Goal: Information Seeking & Learning: Learn about a topic

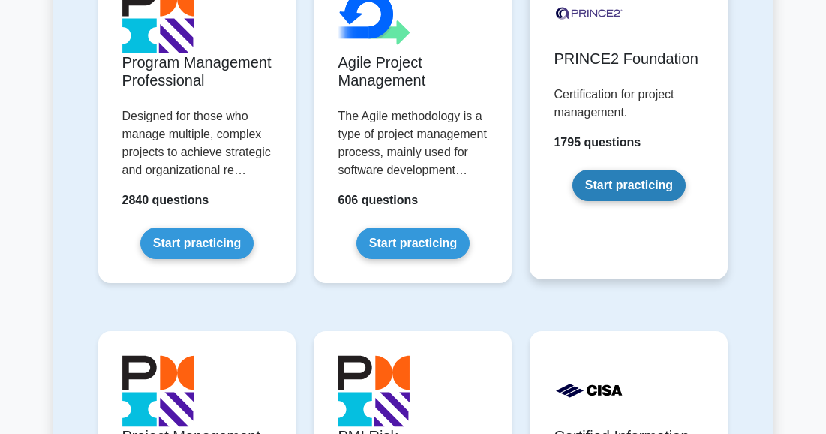
scroll to position [1175, 0]
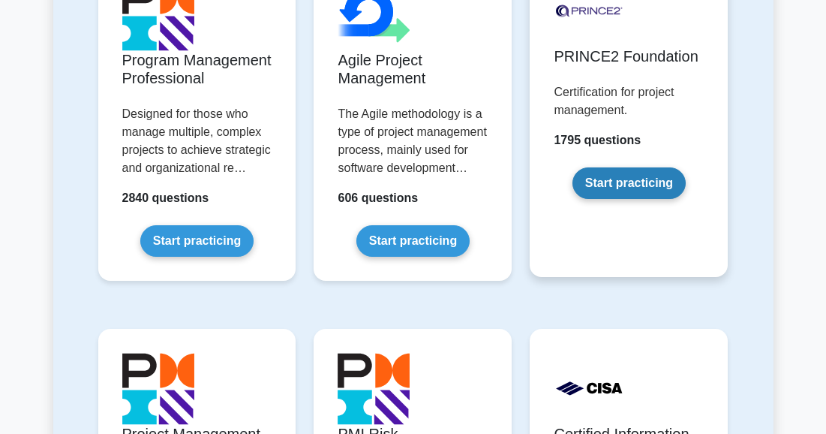
click at [649, 168] on link "Start practicing" at bounding box center [628, 183] width 113 height 32
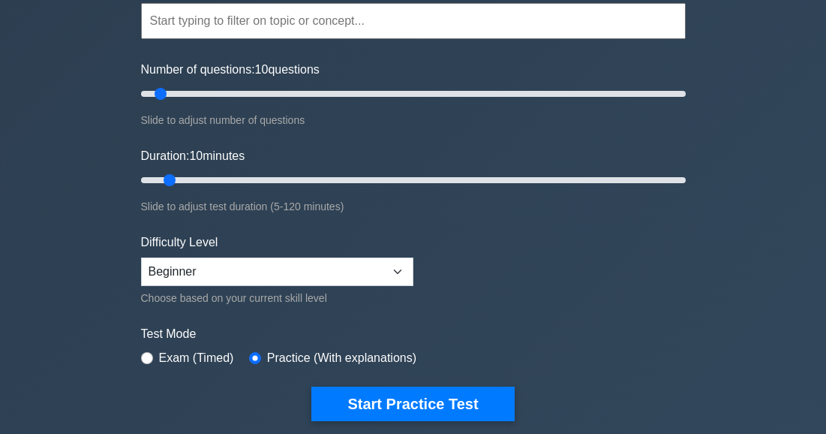
scroll to position [179, 0]
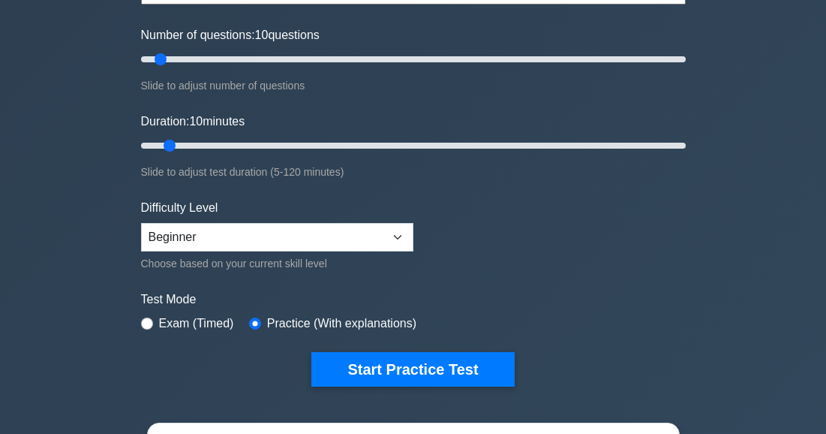
click at [160, 325] on label "Exam (Timed)" at bounding box center [196, 323] width 75 height 18
click at [149, 325] on input "radio" at bounding box center [147, 323] width 12 height 12
radio input "true"
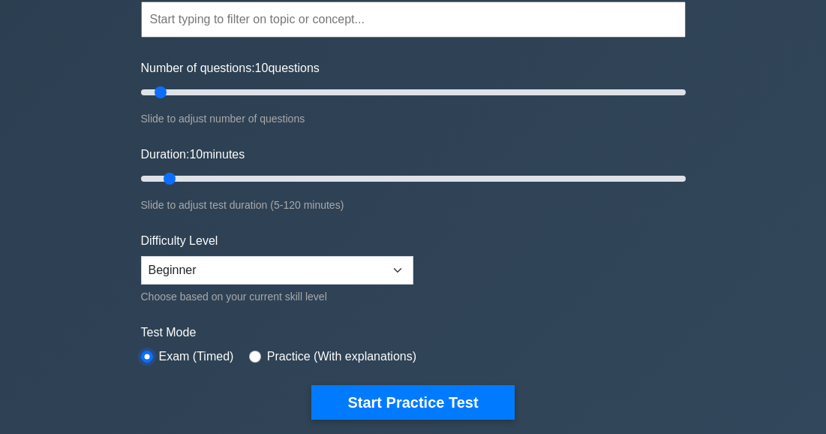
scroll to position [137, 0]
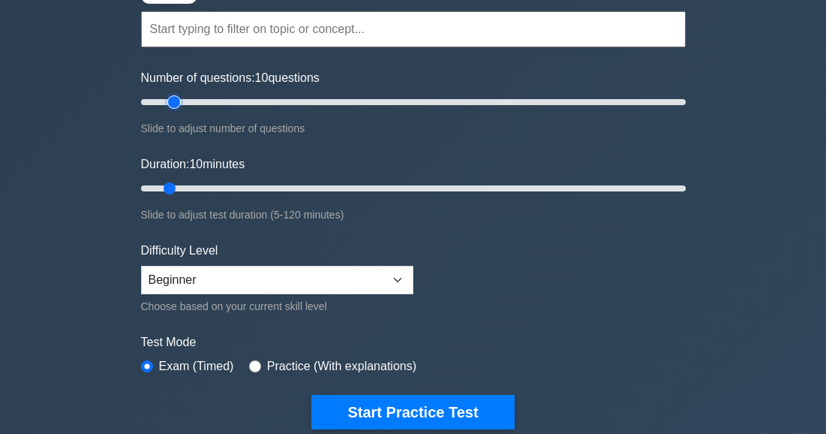
type input "15"
click at [177, 101] on input "Number of questions: 10 questions" at bounding box center [413, 102] width 545 height 18
type input "15"
click at [197, 184] on input "Duration: 10 minutes" at bounding box center [413, 188] width 545 height 18
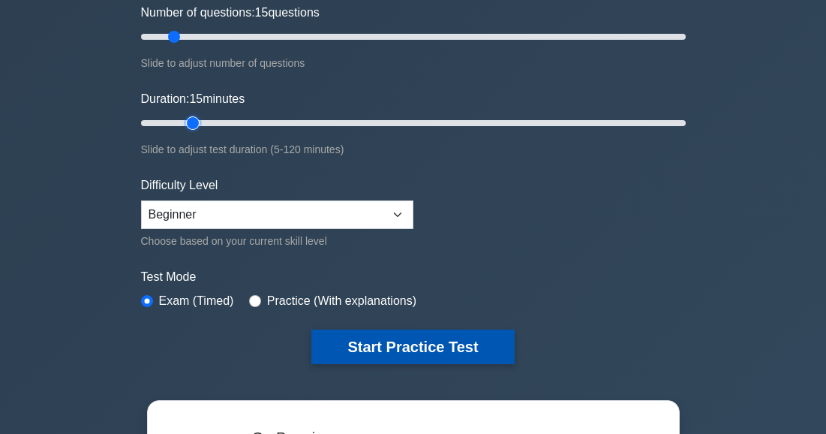
scroll to position [221, 0]
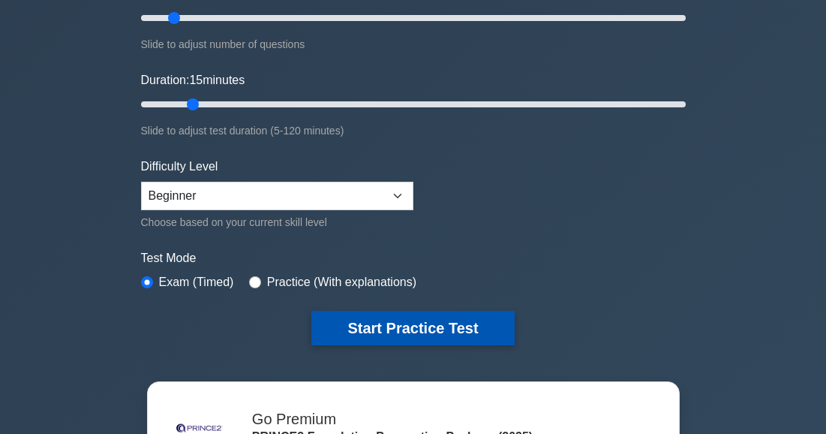
click at [395, 323] on button "Start Practice Test" at bounding box center [412, 328] width 203 height 35
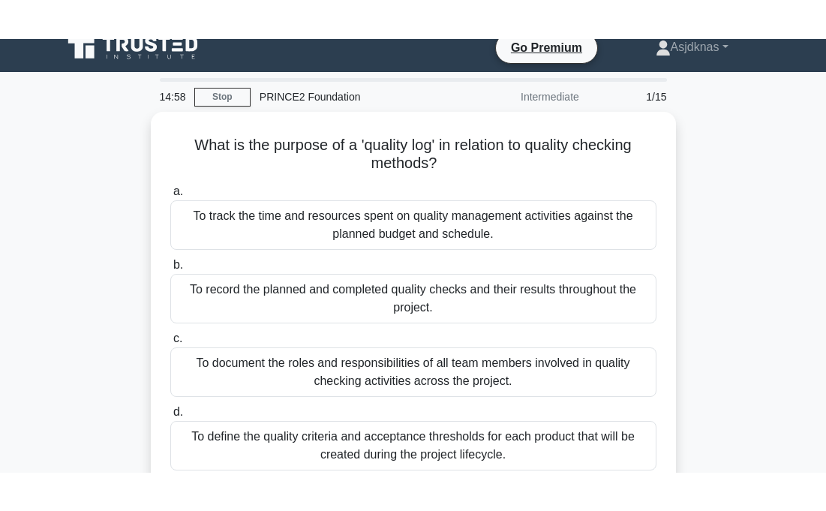
scroll to position [16, 0]
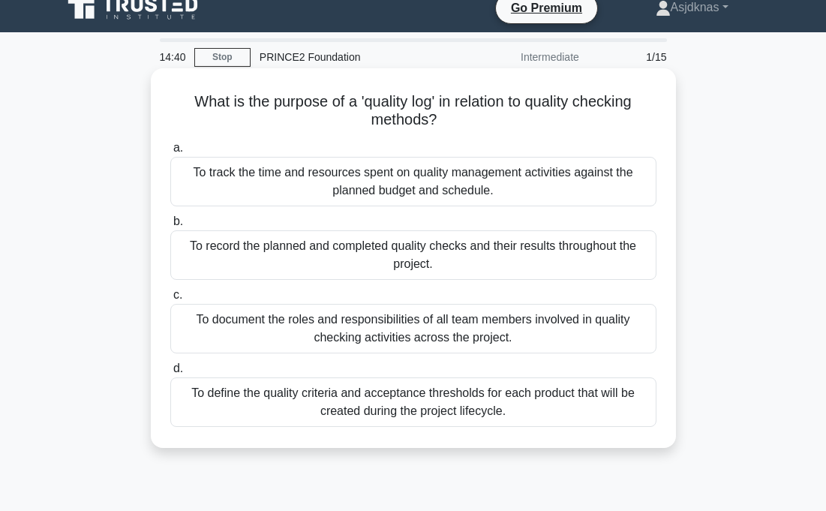
click at [533, 249] on div "To record the planned and completed quality checks and their results throughout…" at bounding box center [413, 255] width 486 height 50
click at [170, 227] on input "b. To record the planned and completed quality checks and their results through…" at bounding box center [170, 222] width 0 height 10
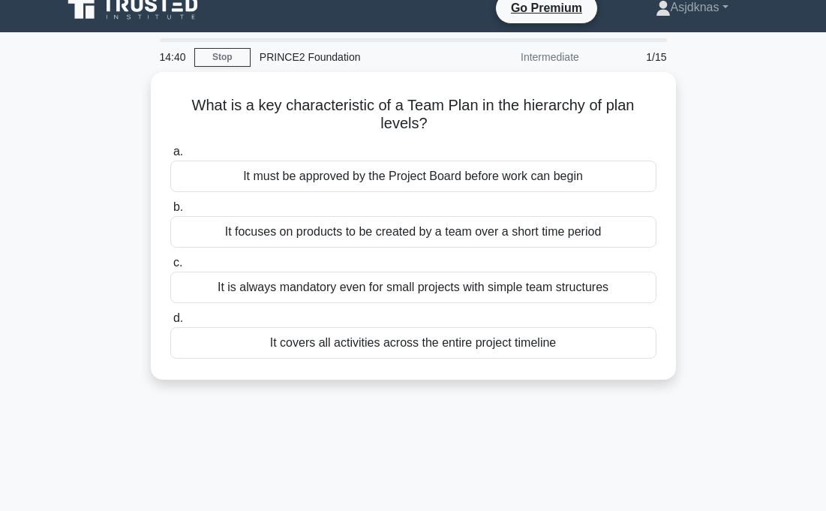
scroll to position [0, 0]
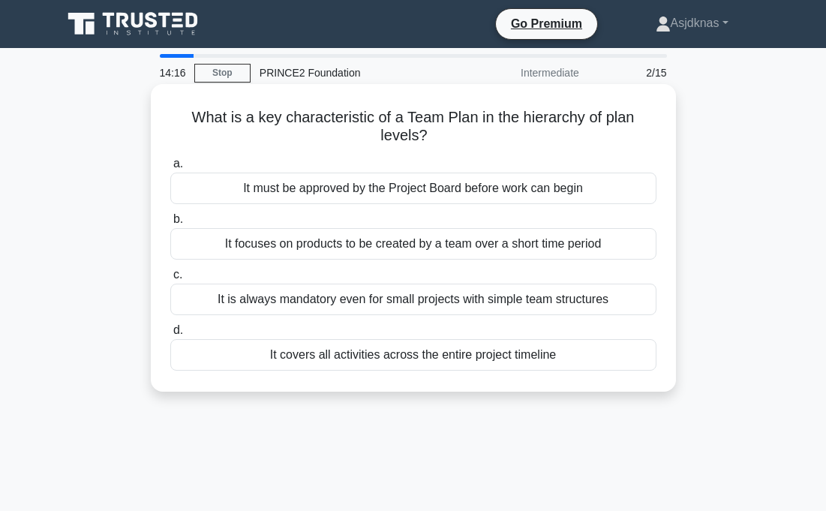
click at [494, 249] on div "It focuses on products to be created by a team over a short time period" at bounding box center [413, 244] width 486 height 32
click at [170, 224] on input "b. It focuses on products to be created by a team over a short time period" at bounding box center [170, 220] width 0 height 10
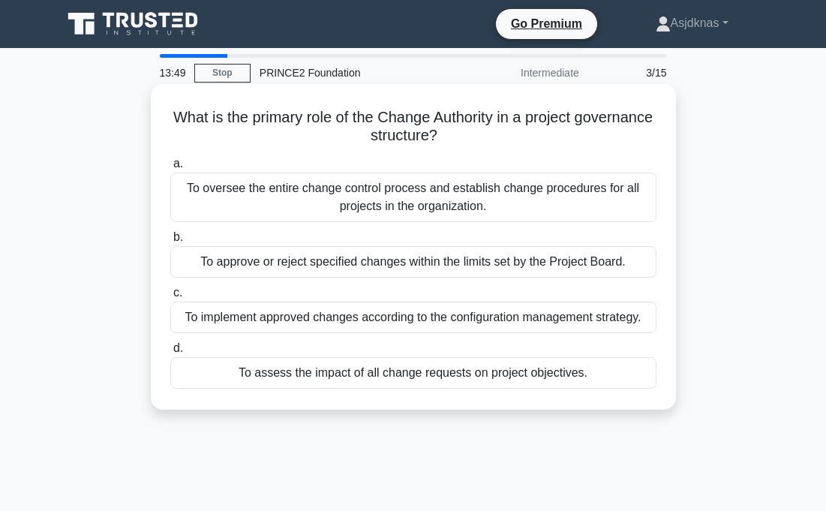
click at [325, 190] on div "To oversee the entire change control process and establish change procedures fo…" at bounding box center [413, 198] width 486 height 50
click at [170, 169] on input "a. To oversee the entire change control process and establish change procedures…" at bounding box center [170, 164] width 0 height 10
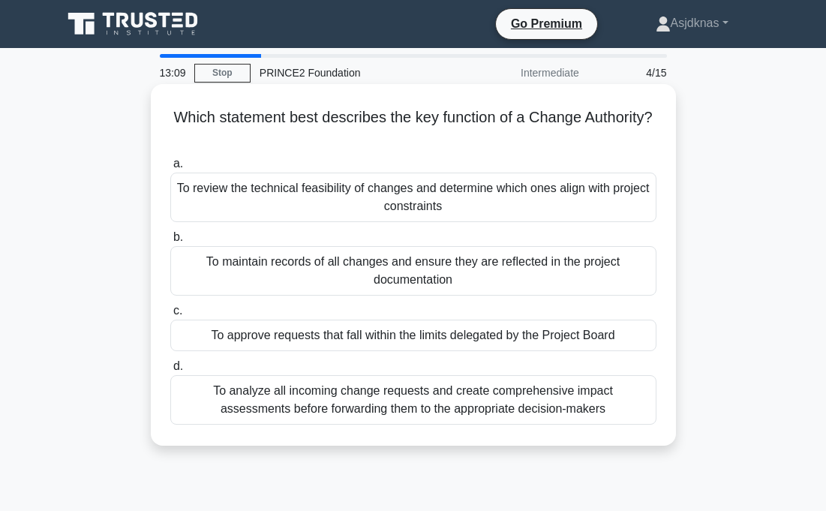
click at [248, 401] on div "To analyze all incoming change requests and create comprehensive impact assessm…" at bounding box center [413, 400] width 486 height 50
click at [170, 371] on input "d. To analyze all incoming change requests and create comprehensive impact asse…" at bounding box center [170, 367] width 0 height 10
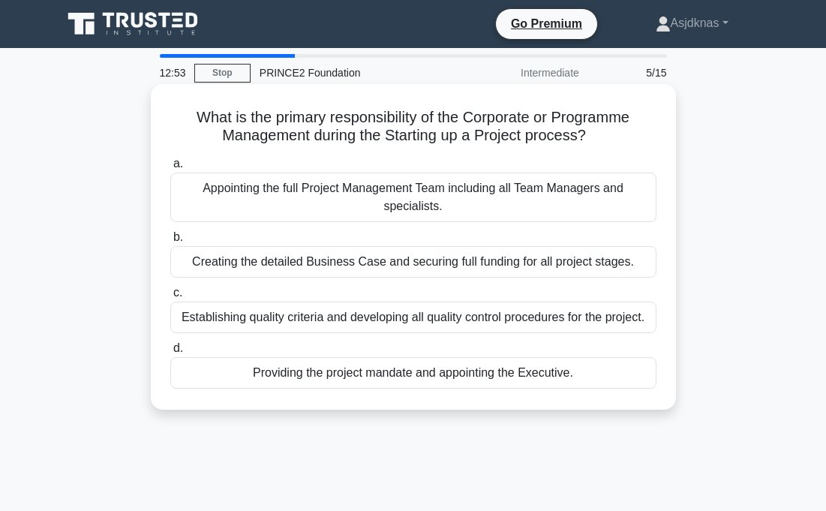
click at [264, 261] on div "Creating the detailed Business Case and securing full funding for all project s…" at bounding box center [413, 262] width 486 height 32
click at [170, 242] on input "b. Creating the detailed Business Case and securing full funding for all projec…" at bounding box center [170, 238] width 0 height 10
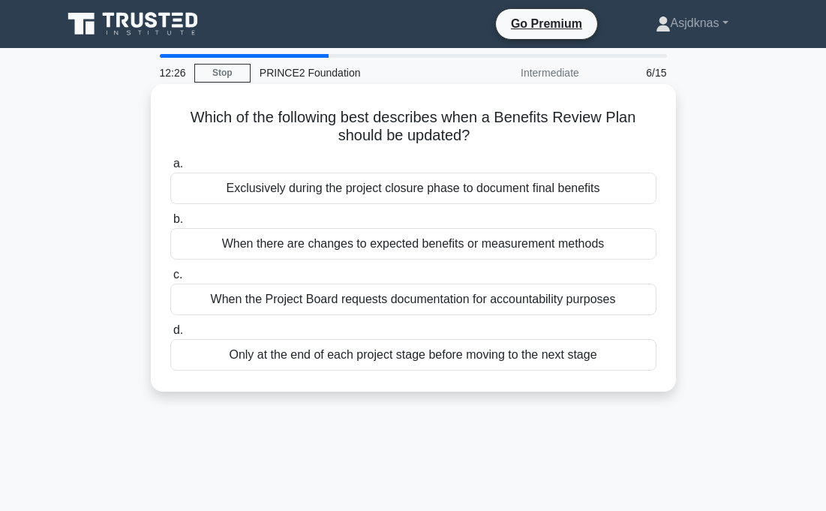
click at [271, 246] on div "When there are changes to expected benefits or measurement methods" at bounding box center [413, 244] width 486 height 32
click at [170, 224] on input "b. When there are changes to expected benefits or measurement methods" at bounding box center [170, 220] width 0 height 10
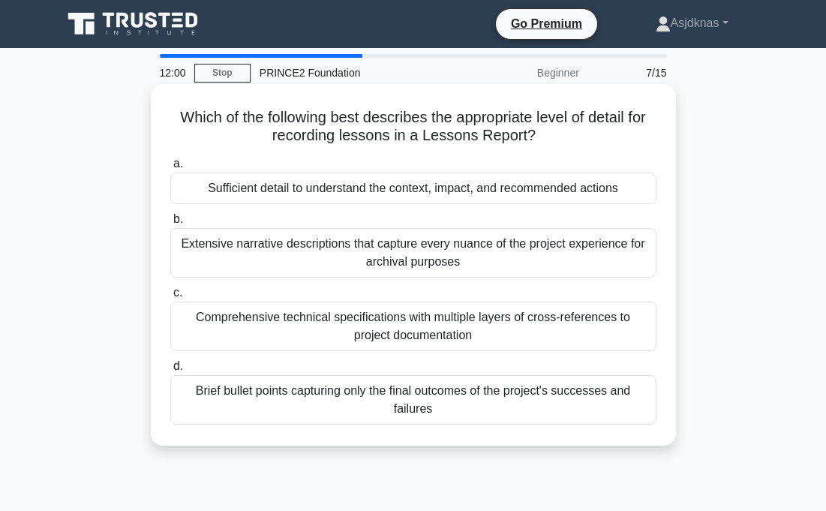
click at [219, 320] on div "Comprehensive technical specifications with multiple layers of cross-references…" at bounding box center [413, 327] width 486 height 50
click at [170, 298] on input "c. Comprehensive technical specifications with multiple layers of cross-referen…" at bounding box center [170, 293] width 0 height 10
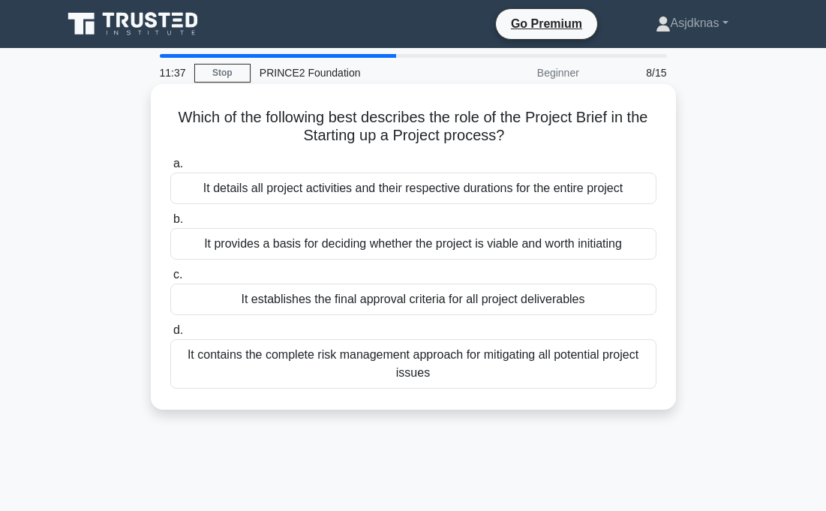
click at [260, 242] on div "It provides a basis for deciding whether the project is viable and worth initia…" at bounding box center [413, 244] width 486 height 32
click at [170, 224] on input "b. It provides a basis for deciding whether the project is viable and worth ini…" at bounding box center [170, 220] width 0 height 10
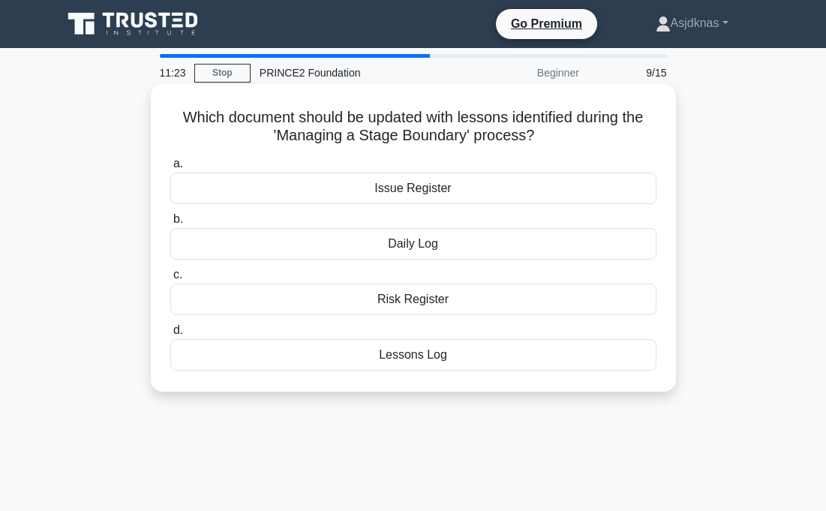
click at [328, 356] on div "Lessons Log" at bounding box center [413, 355] width 486 height 32
click at [170, 335] on input "d. Lessons Log" at bounding box center [170, 331] width 0 height 10
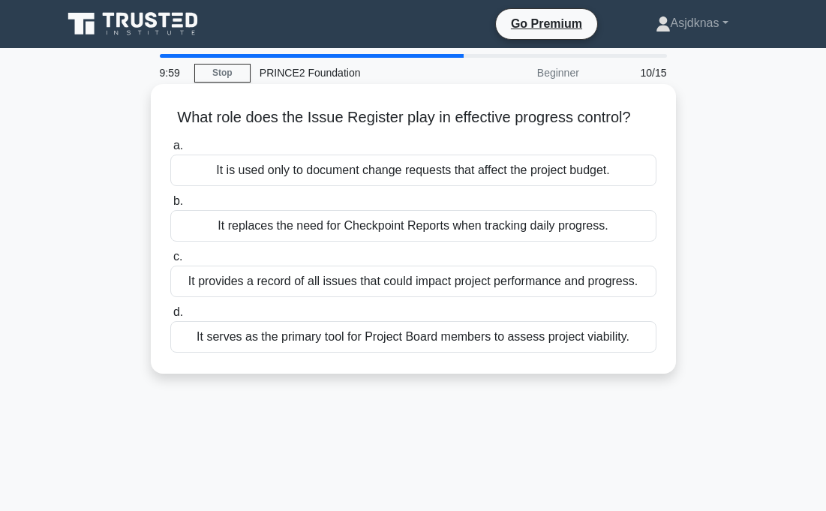
click at [372, 284] on div "It provides a record of all issues that could impact project performance and pr…" at bounding box center [413, 282] width 486 height 32
click at [170, 262] on input "c. It provides a record of all issues that could impact project performance and…" at bounding box center [170, 257] width 0 height 10
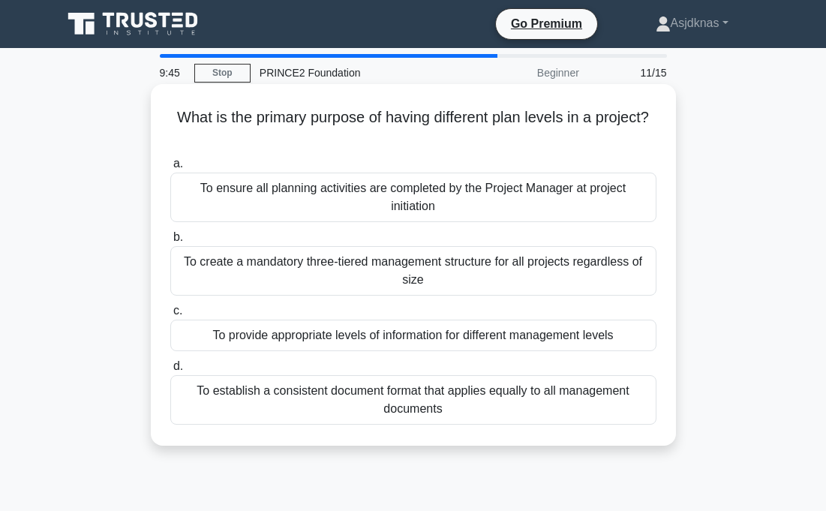
click at [233, 335] on div "To provide appropriate levels of information for different management levels" at bounding box center [413, 336] width 486 height 32
click at [170, 316] on input "c. To provide appropriate levels of information for different management levels" at bounding box center [170, 311] width 0 height 10
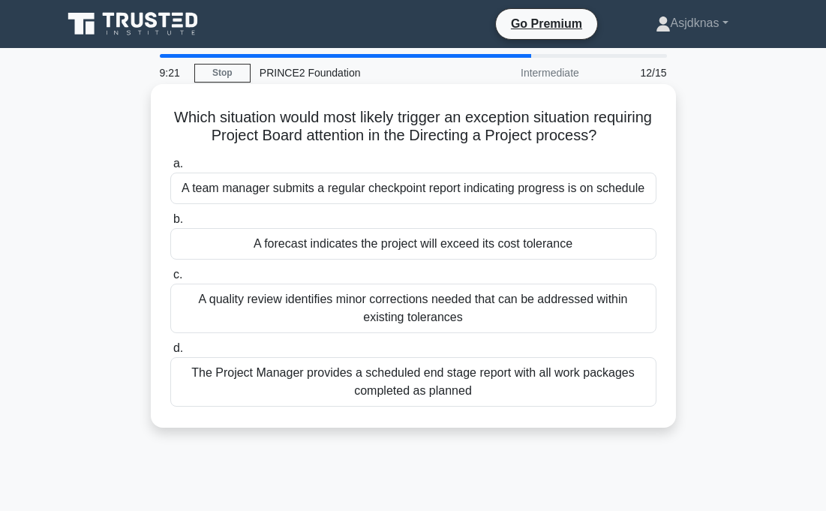
click at [252, 246] on div "A forecast indicates the project will exceed its cost tolerance" at bounding box center [413, 244] width 486 height 32
click at [170, 224] on input "b. A forecast indicates the project will exceed its cost tolerance" at bounding box center [170, 220] width 0 height 10
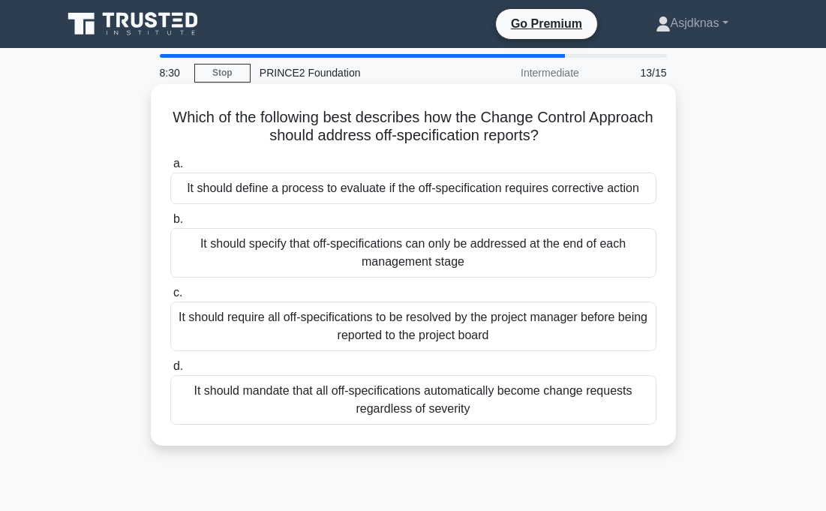
click at [472, 188] on div "It should define a process to evaluate if the off-specification requires correc…" at bounding box center [413, 189] width 486 height 32
click at [170, 169] on input "a. It should define a process to evaluate if the off-specification requires cor…" at bounding box center [170, 164] width 0 height 10
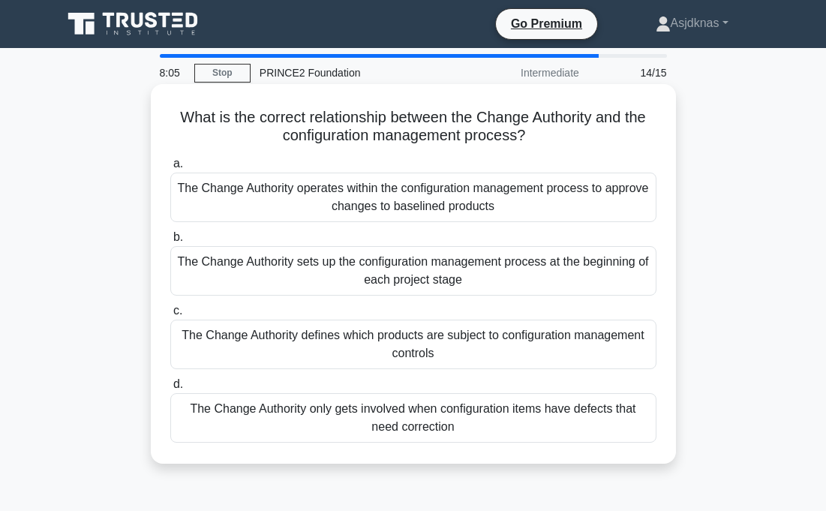
click at [322, 346] on div "The Change Authority defines which products are subject to configuration manage…" at bounding box center [413, 345] width 486 height 50
click at [170, 316] on input "c. The Change Authority defines which products are subject to configuration man…" at bounding box center [170, 311] width 0 height 10
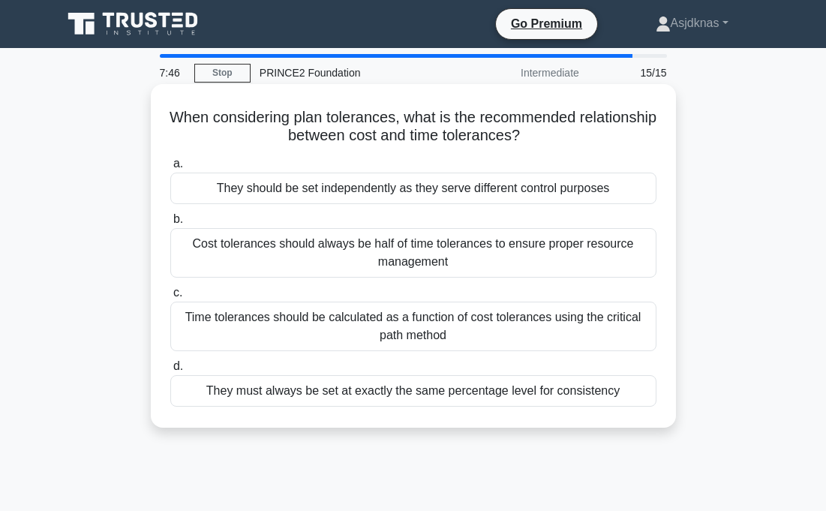
click at [243, 326] on div "Time tolerances should be calculated as a function of cost tolerances using the…" at bounding box center [413, 327] width 486 height 50
click at [170, 298] on input "c. Time tolerances should be calculated as a function of cost tolerances using …" at bounding box center [170, 293] width 0 height 10
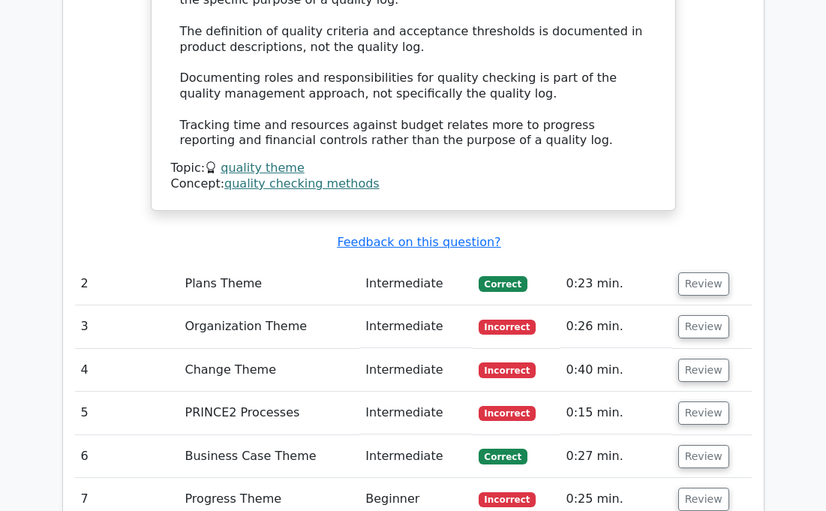
scroll to position [1783, 0]
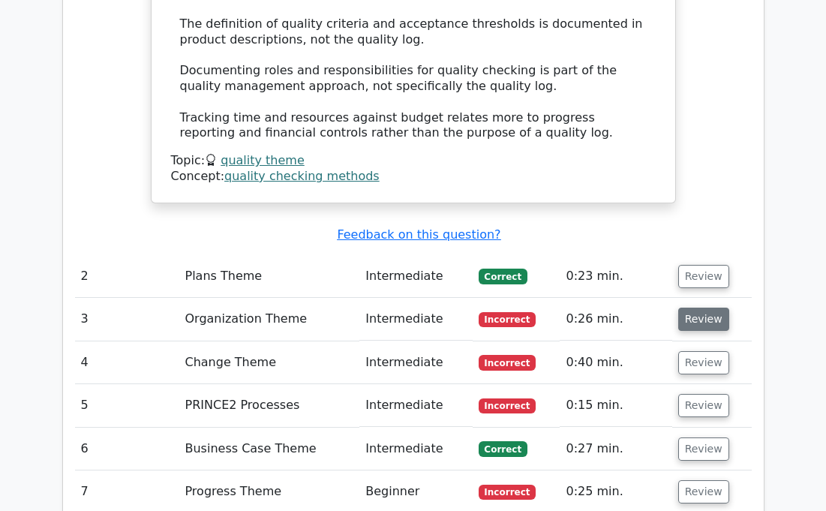
click at [688, 308] on button "Review" at bounding box center [703, 319] width 51 height 23
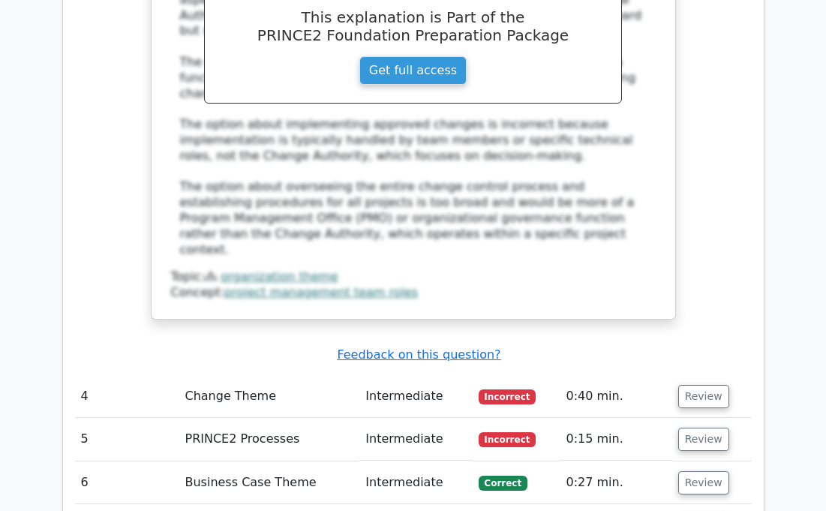
scroll to position [2542, 0]
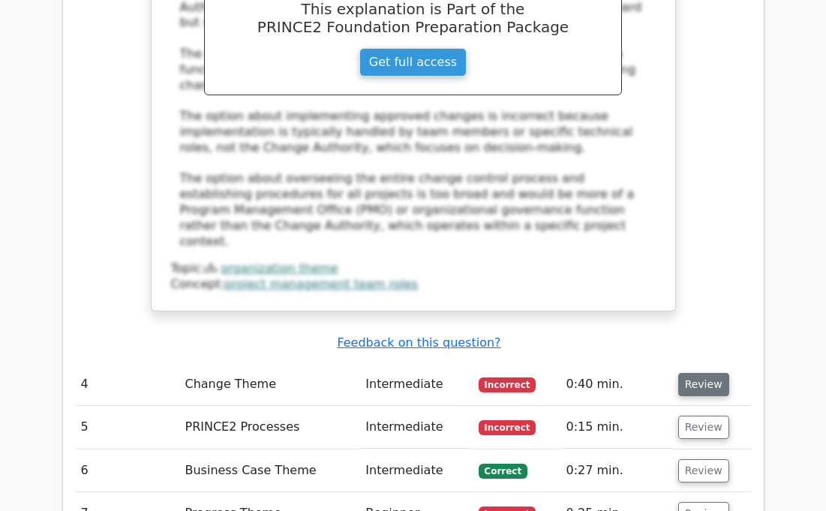
click at [694, 373] on button "Review" at bounding box center [703, 384] width 51 height 23
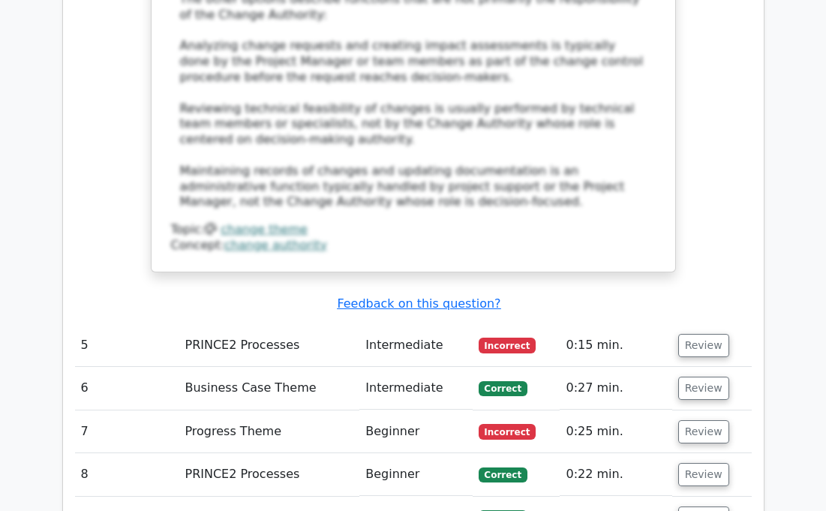
scroll to position [3469, 0]
click at [701, 333] on button "Review" at bounding box center [703, 344] width 51 height 23
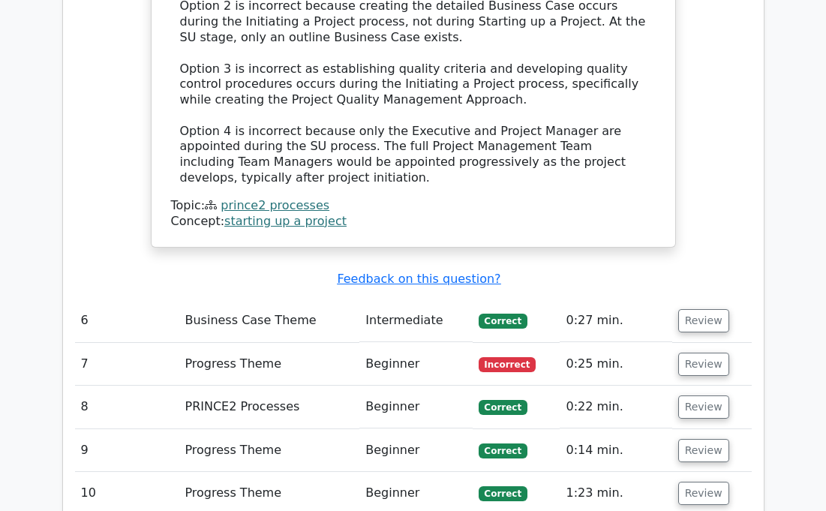
scroll to position [4421, 0]
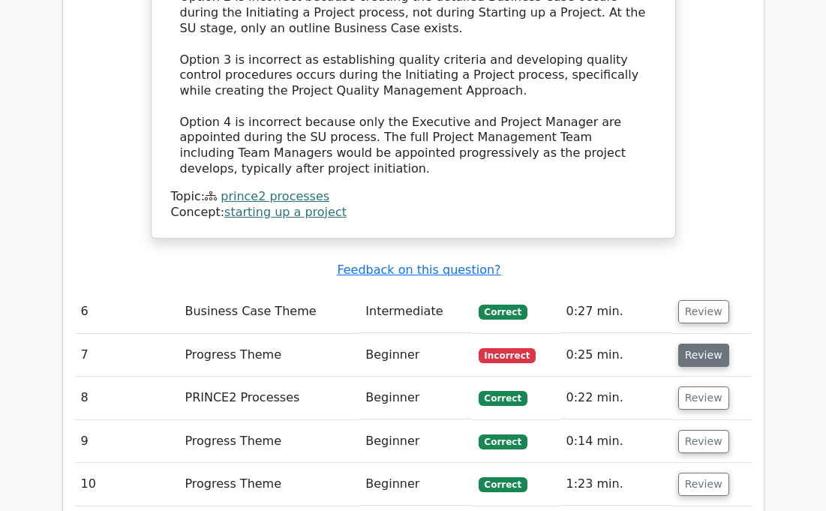
click at [700, 344] on button "Review" at bounding box center [703, 355] width 51 height 23
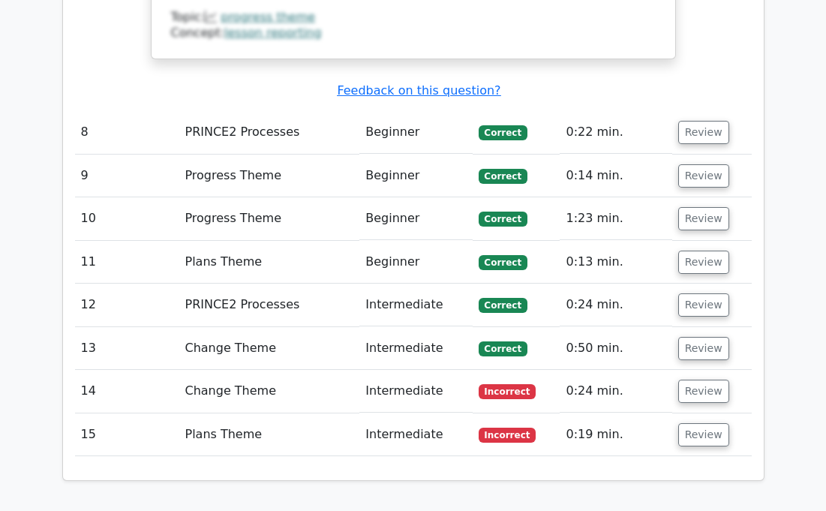
scroll to position [5602, 0]
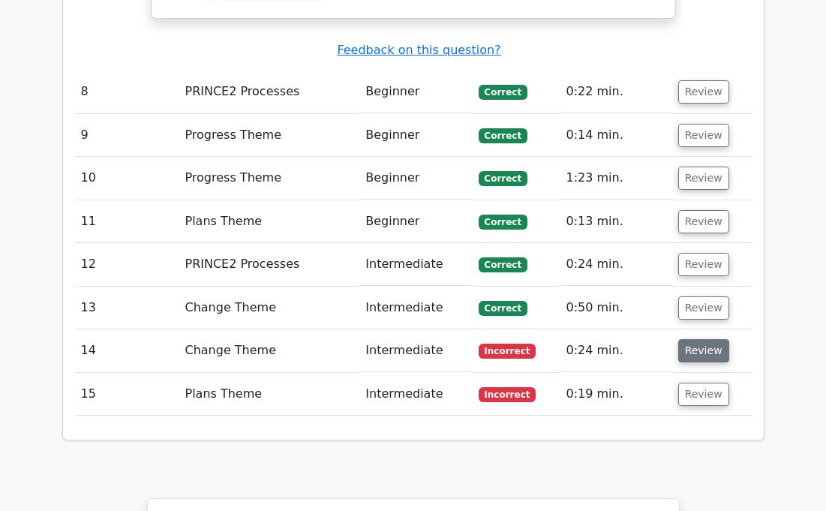
click at [707, 339] on button "Review" at bounding box center [703, 350] width 51 height 23
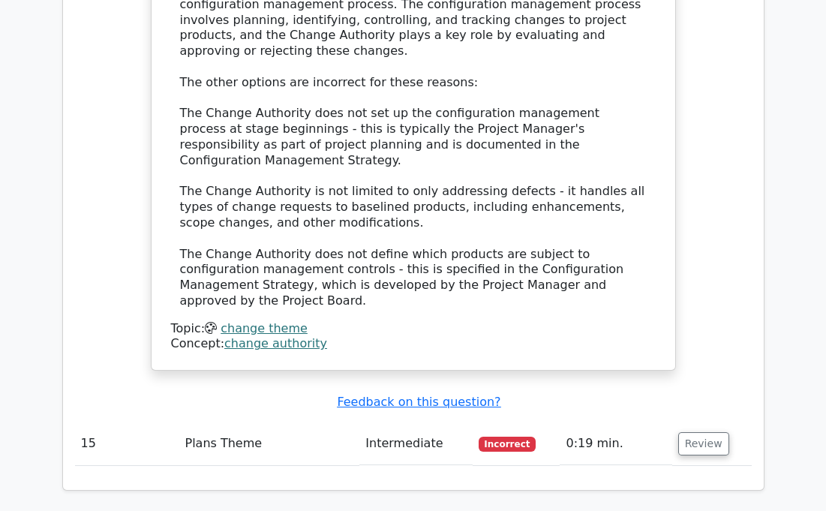
scroll to position [6417, 0]
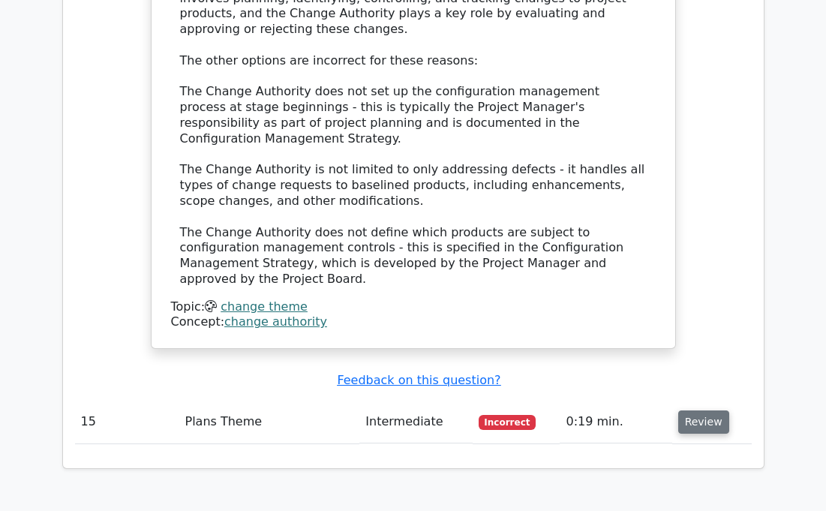
click at [699, 410] on button "Review" at bounding box center [703, 421] width 51 height 23
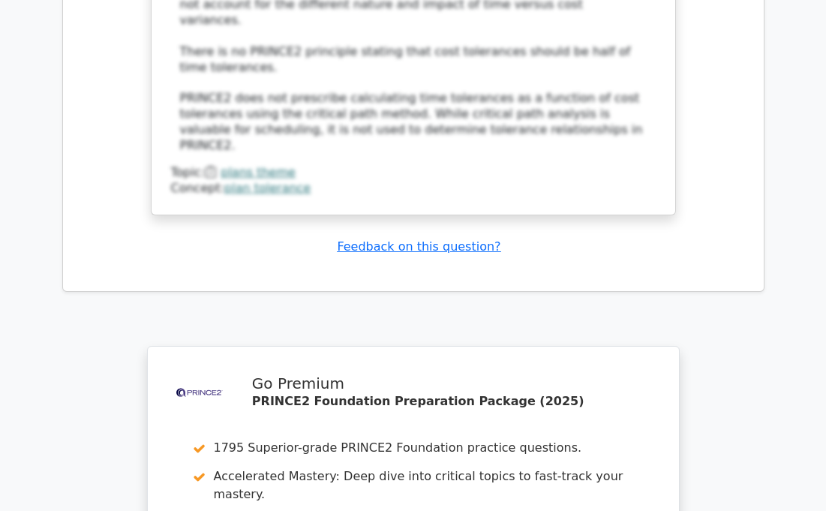
scroll to position [7594, 0]
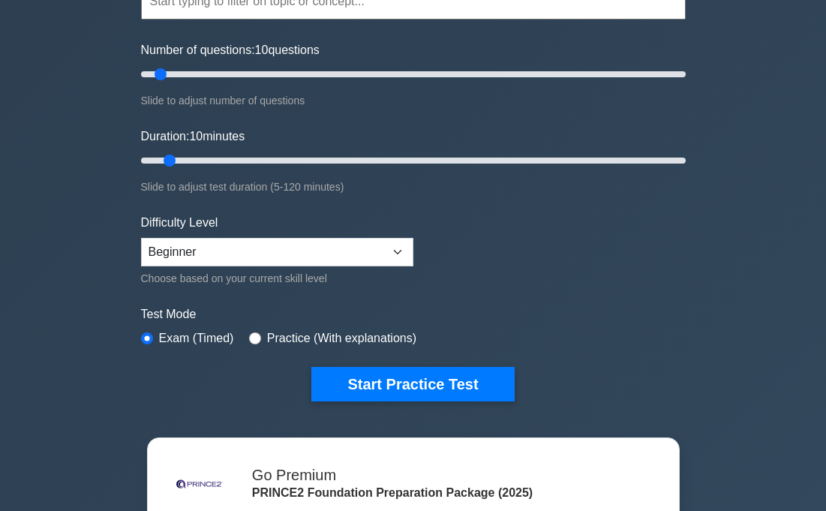
scroll to position [181, 0]
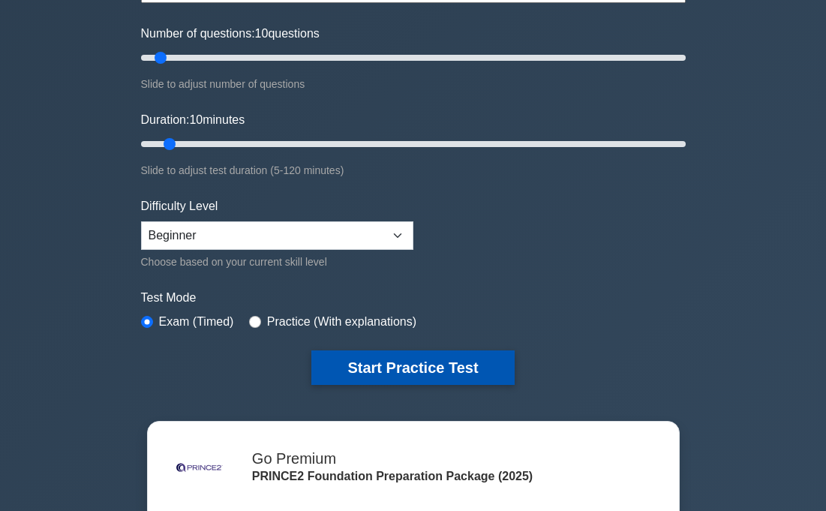
click at [387, 353] on button "Start Practice Test" at bounding box center [412, 367] width 203 height 35
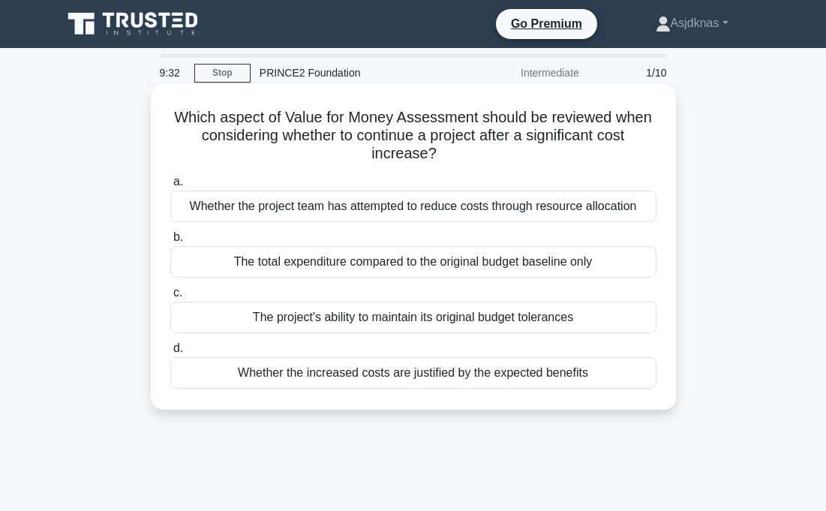
click at [314, 313] on div "The project's ability to maintain its original budget tolerances" at bounding box center [413, 318] width 486 height 32
click at [170, 298] on input "c. The project's ability to maintain its original budget tolerances" at bounding box center [170, 293] width 0 height 10
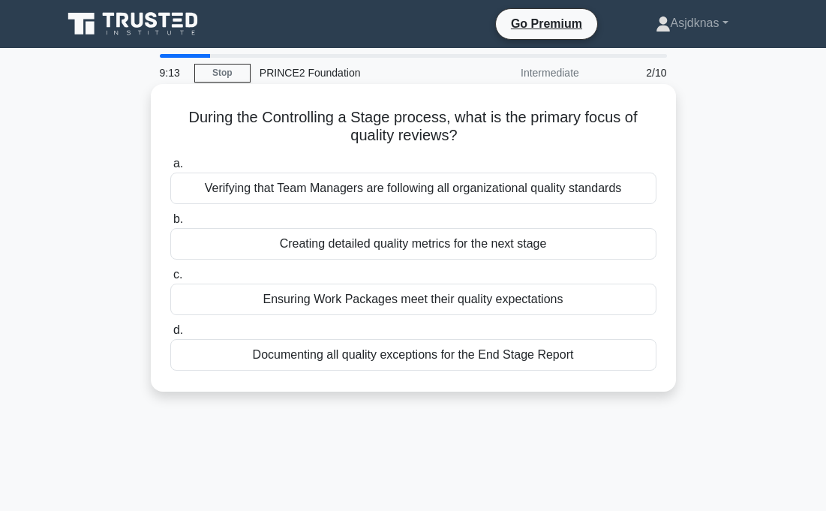
click at [383, 301] on div "Ensuring Work Packages meet their quality expectations" at bounding box center [413, 300] width 486 height 32
click at [170, 280] on input "c. Ensuring Work Packages meet their quality expectations" at bounding box center [170, 275] width 0 height 10
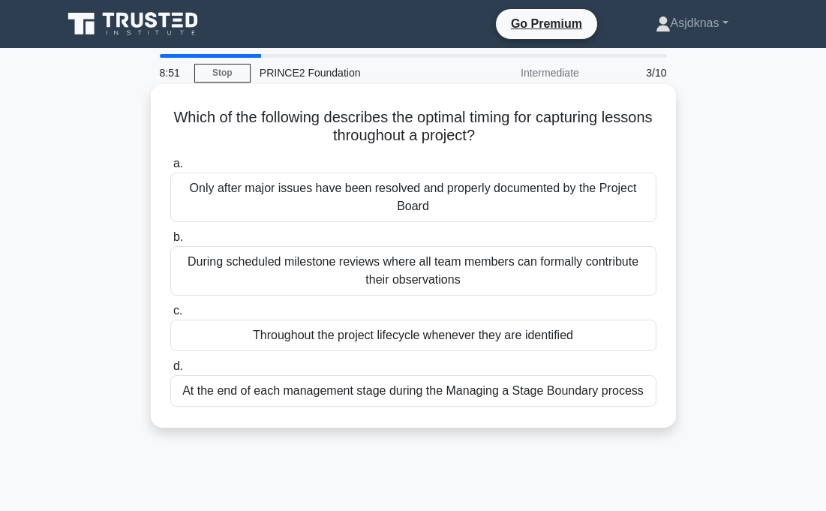
click at [308, 341] on div "Throughout the project lifecycle whenever they are identified" at bounding box center [413, 336] width 486 height 32
click at [170, 316] on input "c. Throughout the project lifecycle whenever they are identified" at bounding box center [170, 311] width 0 height 10
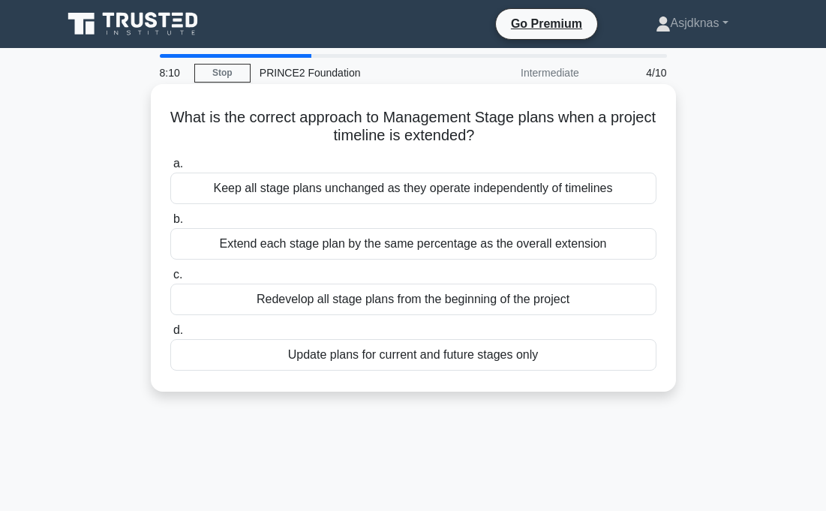
click at [332, 189] on div "Keep all stage plans unchanged as they operate independently of timelines" at bounding box center [413, 189] width 486 height 32
click at [170, 169] on input "a. Keep all stage plans unchanged as they operate independently of timelines" at bounding box center [170, 164] width 0 height 10
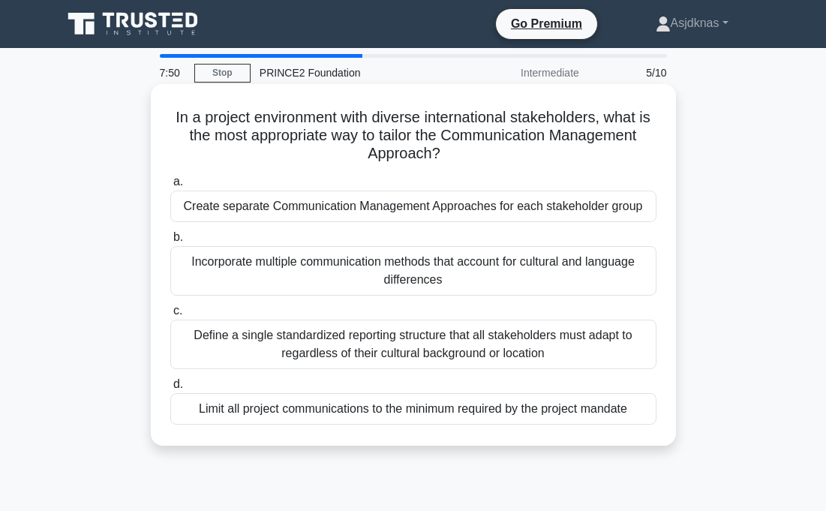
click at [260, 275] on div "Incorporate multiple communication methods that account for cultural and langua…" at bounding box center [413, 271] width 486 height 50
click at [170, 242] on input "b. Incorporate multiple communication methods that account for cultural and lan…" at bounding box center [170, 238] width 0 height 10
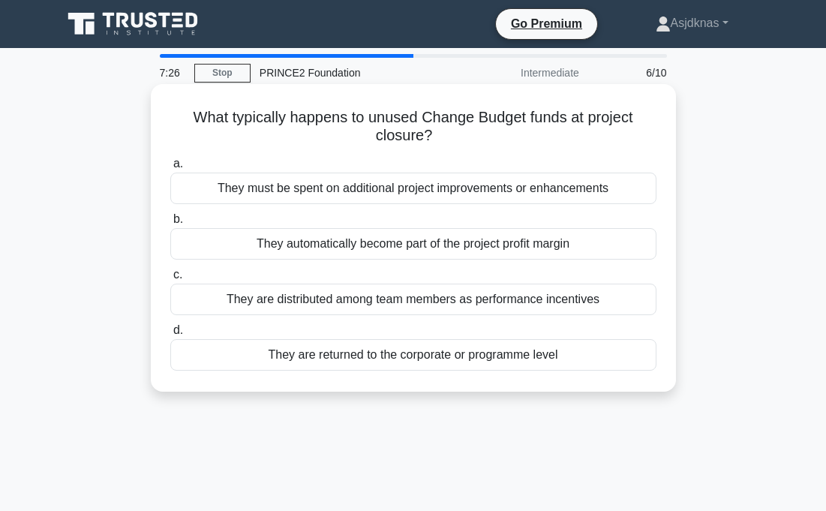
click at [270, 347] on div "They are returned to the corporate or programme level" at bounding box center [413, 355] width 486 height 32
click at [170, 335] on input "d. They are returned to the corporate or programme level" at bounding box center [170, 331] width 0 height 10
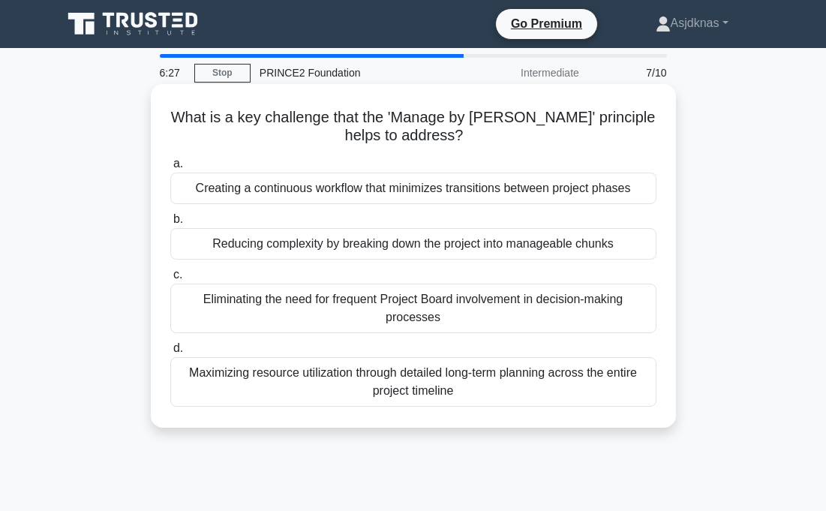
click at [272, 240] on div "Reducing complexity by breaking down the project into manageable chunks" at bounding box center [413, 244] width 486 height 32
click at [170, 224] on input "b. Reducing complexity by breaking down the project into manageable chunks" at bounding box center [170, 220] width 0 height 10
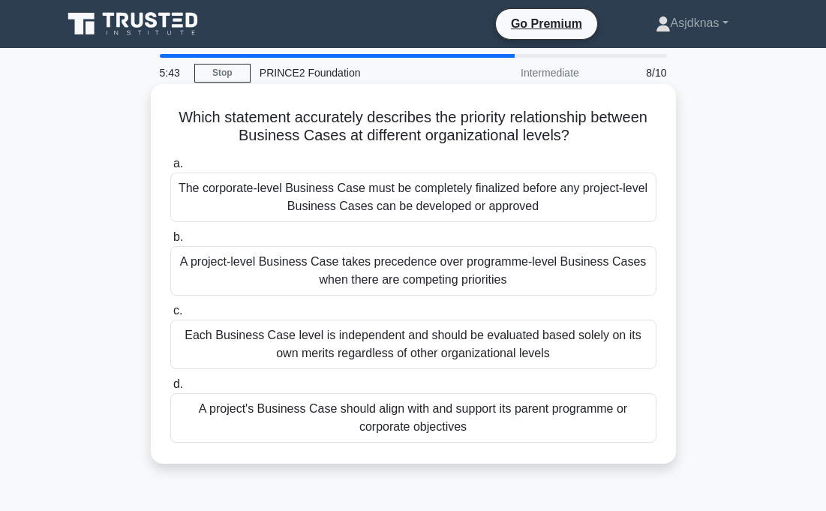
click at [296, 420] on div "A project's Business Case should align with and support its parent programme or…" at bounding box center [413, 418] width 486 height 50
click at [170, 389] on input "d. A project's Business Case should align with and support its parent programme…" at bounding box center [170, 385] width 0 height 10
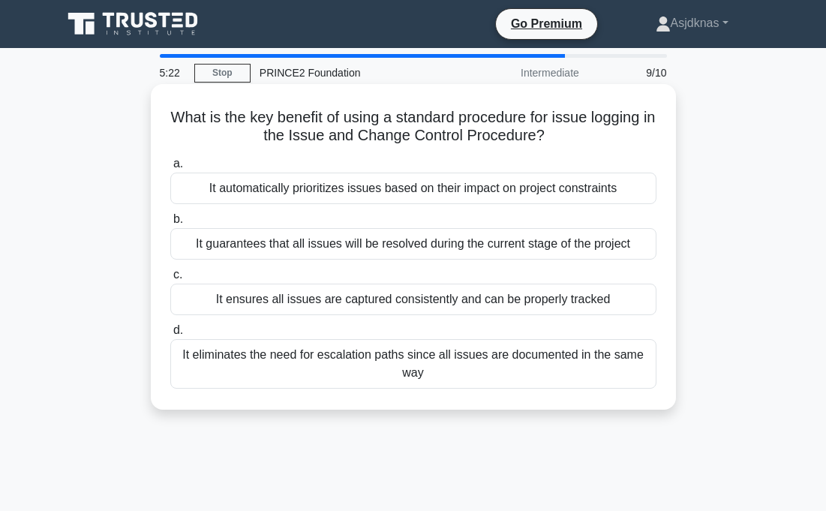
click at [299, 300] on div "It ensures all issues are captured consistently and can be properly tracked" at bounding box center [413, 300] width 486 height 32
click at [170, 280] on input "c. It ensures all issues are captured consistently and can be properly tracked" at bounding box center [170, 275] width 0 height 10
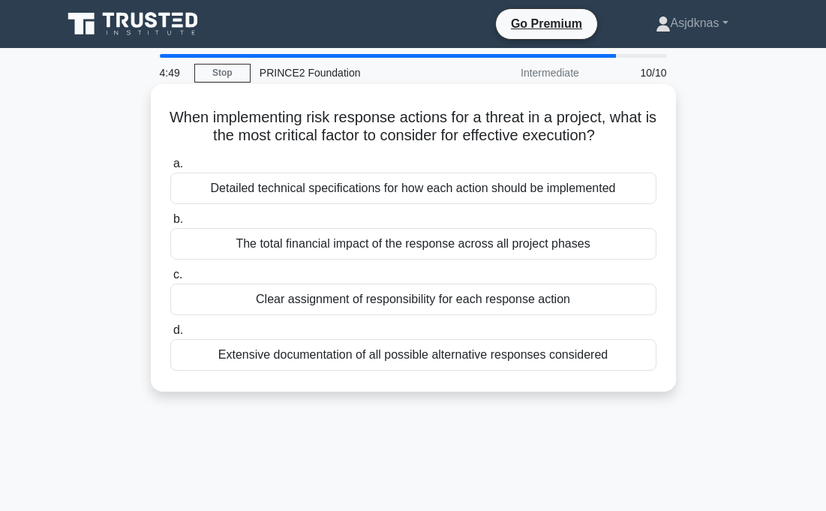
click at [219, 301] on div "Clear assignment of responsibility for each response action" at bounding box center [413, 300] width 486 height 32
click at [170, 280] on input "c. Clear assignment of responsibility for each response action" at bounding box center [170, 275] width 0 height 10
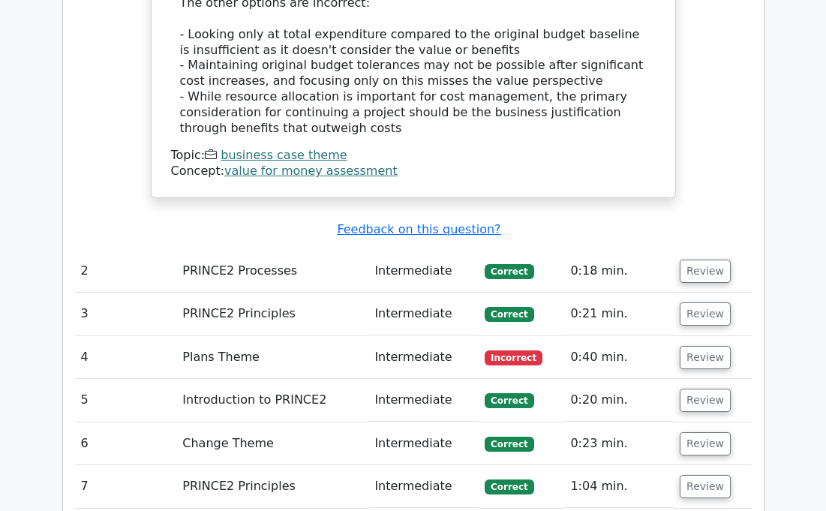
scroll to position [1872, 0]
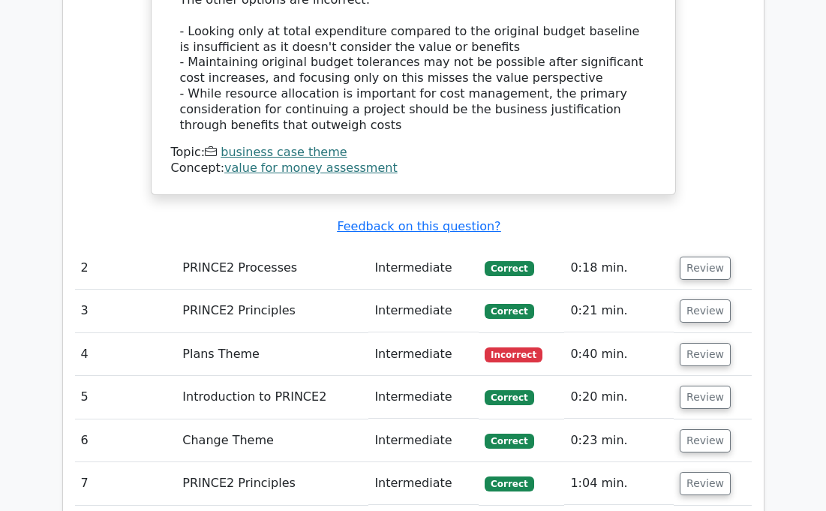
click at [674, 333] on td "Review" at bounding box center [712, 354] width 77 height 43
click at [692, 343] on button "Review" at bounding box center [705, 354] width 51 height 23
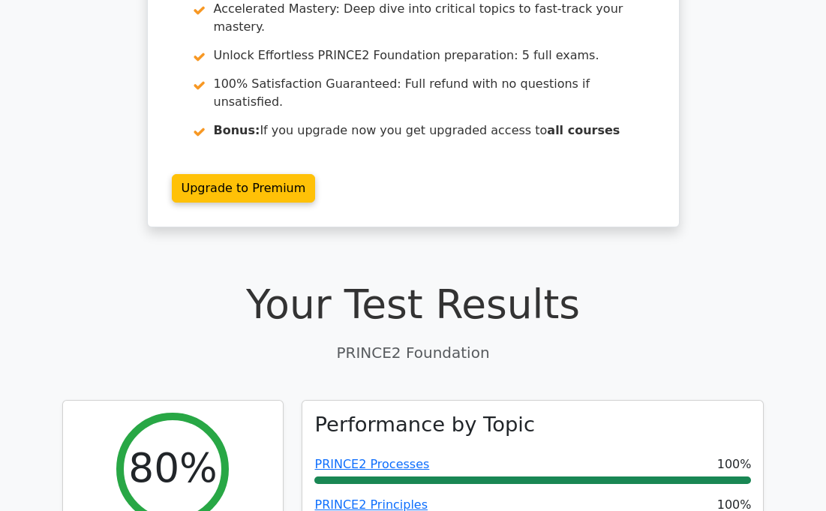
scroll to position [159, 0]
